Goal: Find specific page/section: Find specific page/section

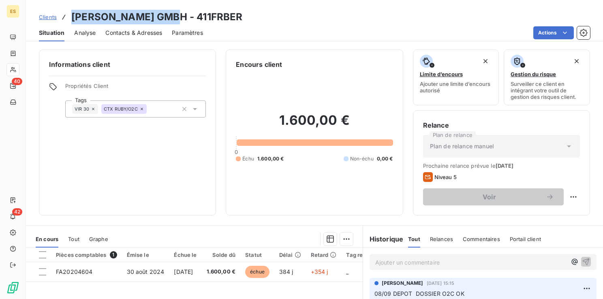
click at [52, 17] on span "Clients" at bounding box center [48, 17] width 18 height 6
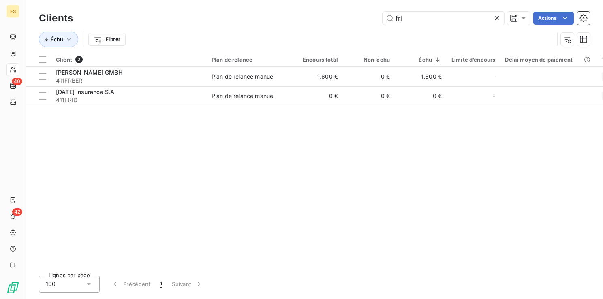
click at [498, 19] on icon at bounding box center [497, 18] width 8 height 8
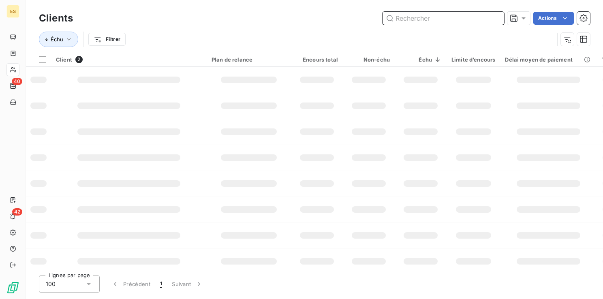
click at [443, 19] on input "text" at bounding box center [444, 18] width 122 height 13
paste input "MYCOMM"
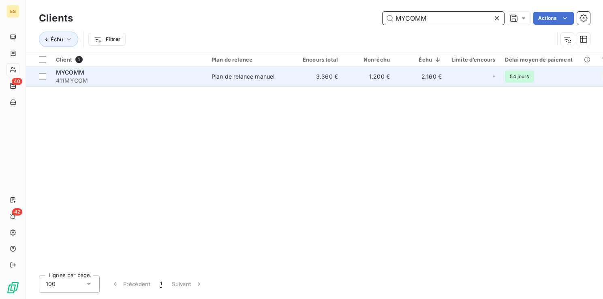
type input "MYCOMM"
click at [224, 82] on td "Plan de relance manuel" at bounding box center [249, 76] width 84 height 19
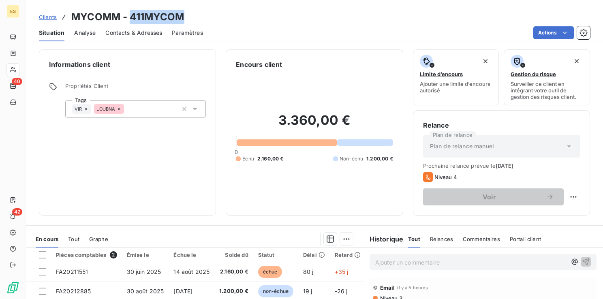
drag, startPoint x: 187, startPoint y: 15, endPoint x: 131, endPoint y: 17, distance: 55.5
click at [131, 17] on div "Clients MYCOMM - 411MYCOM" at bounding box center [314, 17] width 577 height 15
copy h3 "411MYCOM"
click at [49, 17] on span "Clients" at bounding box center [48, 17] width 18 height 6
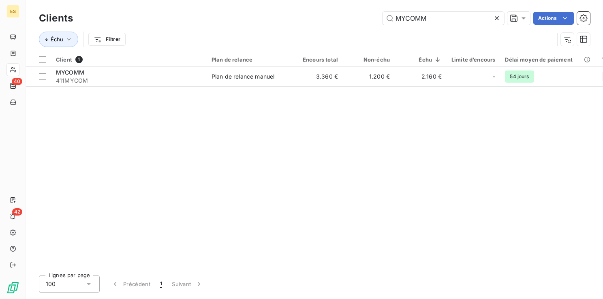
click at [497, 19] on icon at bounding box center [497, 18] width 4 height 4
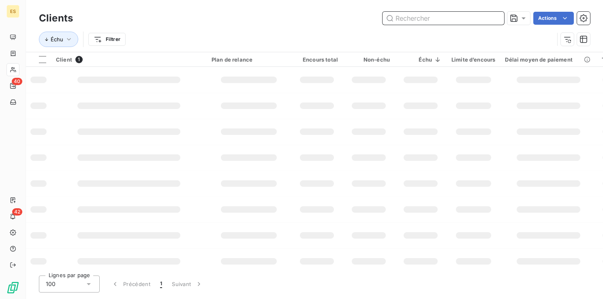
click at [456, 20] on input "text" at bounding box center [444, 18] width 122 height 13
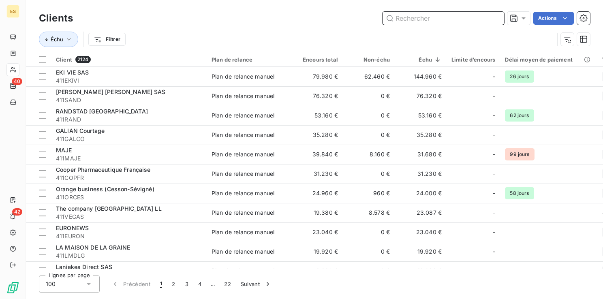
paste input "411X1JET"
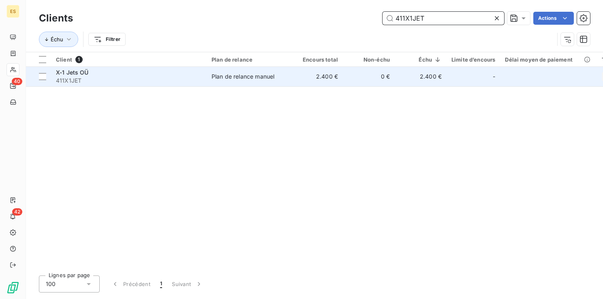
type input "411X1JET"
click at [243, 77] on div "Plan de relance manuel" at bounding box center [243, 77] width 63 height 8
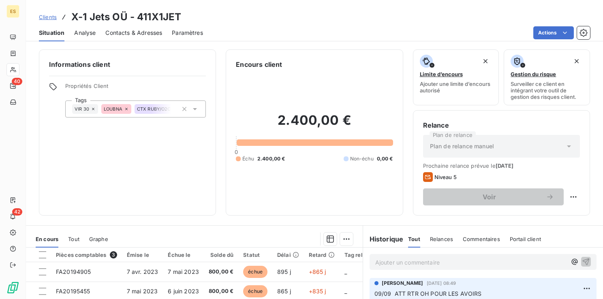
click at [46, 15] on span "Clients" at bounding box center [48, 17] width 18 height 6
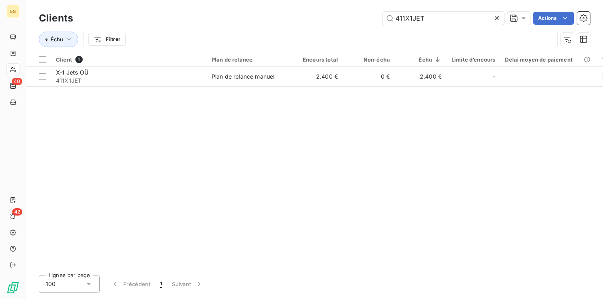
click at [495, 18] on icon at bounding box center [497, 18] width 8 height 8
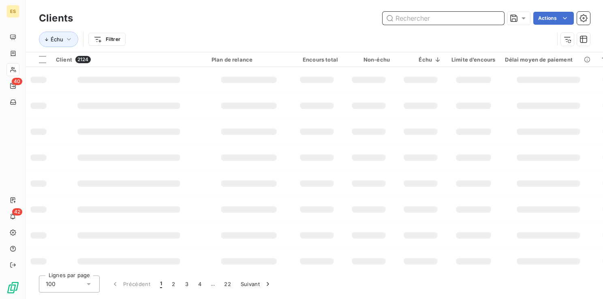
click at [463, 19] on input "text" at bounding box center [444, 18] width 122 height 13
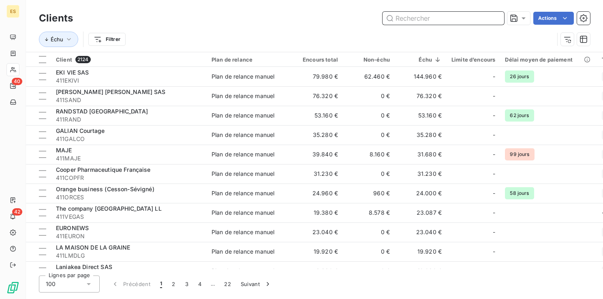
paste input "BOOST CONSULTING"
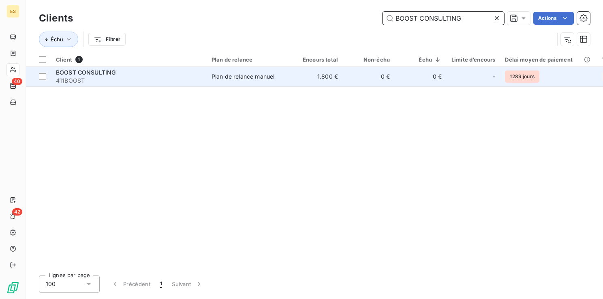
type input "BOOST CONSULTING"
click at [372, 80] on td "0 €" at bounding box center [369, 76] width 52 height 19
